Goal: Information Seeking & Learning: Understand process/instructions

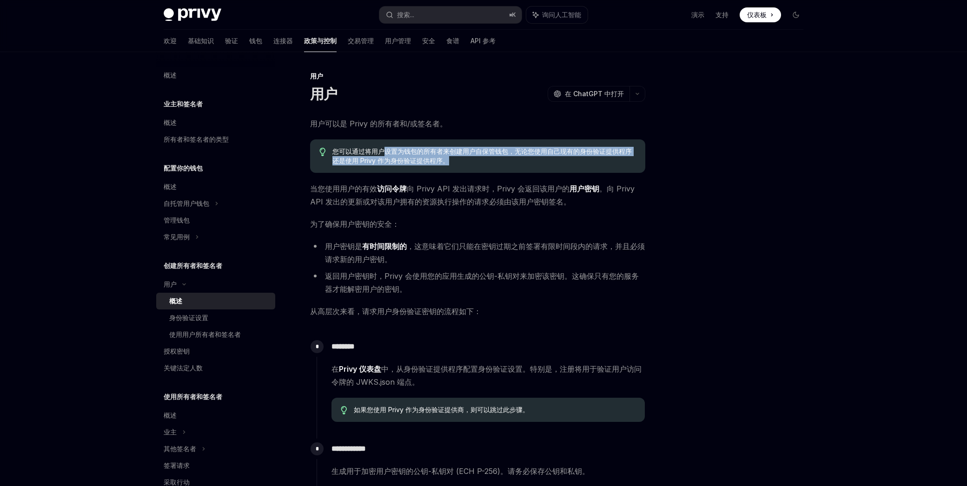
scroll to position [5, 0]
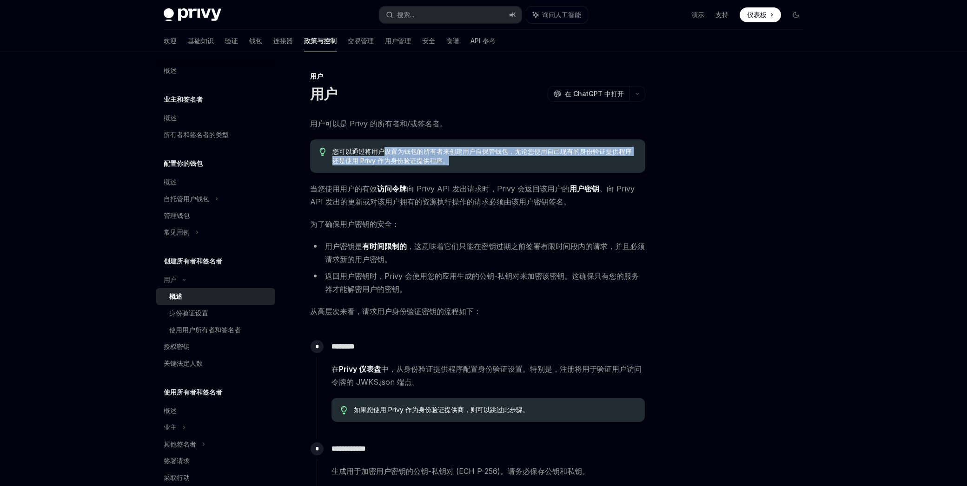
click at [430, 162] on font "您可以通过将用户设置为钱包的所有者来创建用户自保管钱包，无论您使用自己现有的身份验证提供程序还是使用 Privy 作为身份验证提供程序。" at bounding box center [483, 155] width 300 height 17
drag, startPoint x: 345, startPoint y: 151, endPoint x: 405, endPoint y: 161, distance: 60.8
click at [405, 161] on font "您可以通过将用户设置为钱包的所有者来创建用户自保管钱包，无论您使用自己现有的身份验证提供程序还是使用 Privy 作为身份验证提供程序。" at bounding box center [483, 155] width 300 height 17
click at [411, 161] on font "您可以通过将用户设置为钱包的所有者来创建用户自保管钱包，无论您使用自己现有的身份验证提供程序还是使用 Privy 作为身份验证提供程序。" at bounding box center [483, 155] width 300 height 17
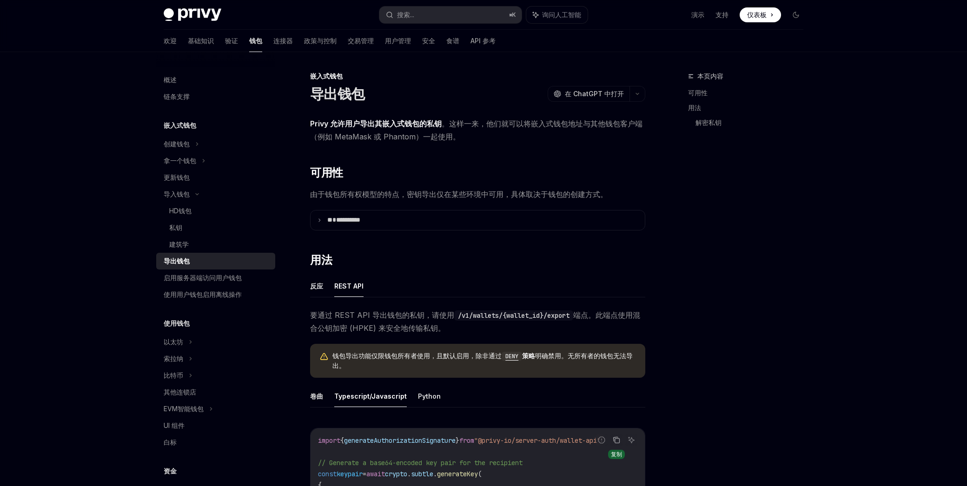
scroll to position [351, 0]
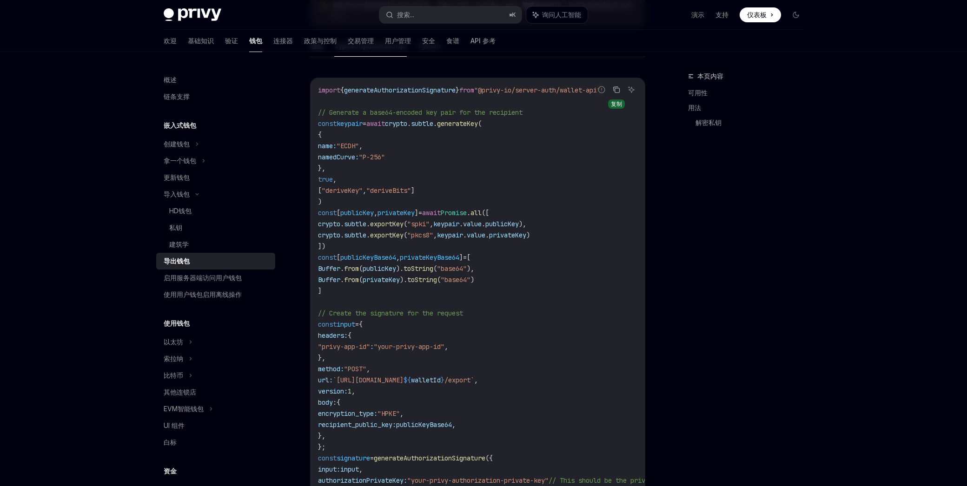
click at [617, 92] on icon "复制代码块中的内容" at bounding box center [617, 90] width 5 height 5
